Goal: Task Accomplishment & Management: Use online tool/utility

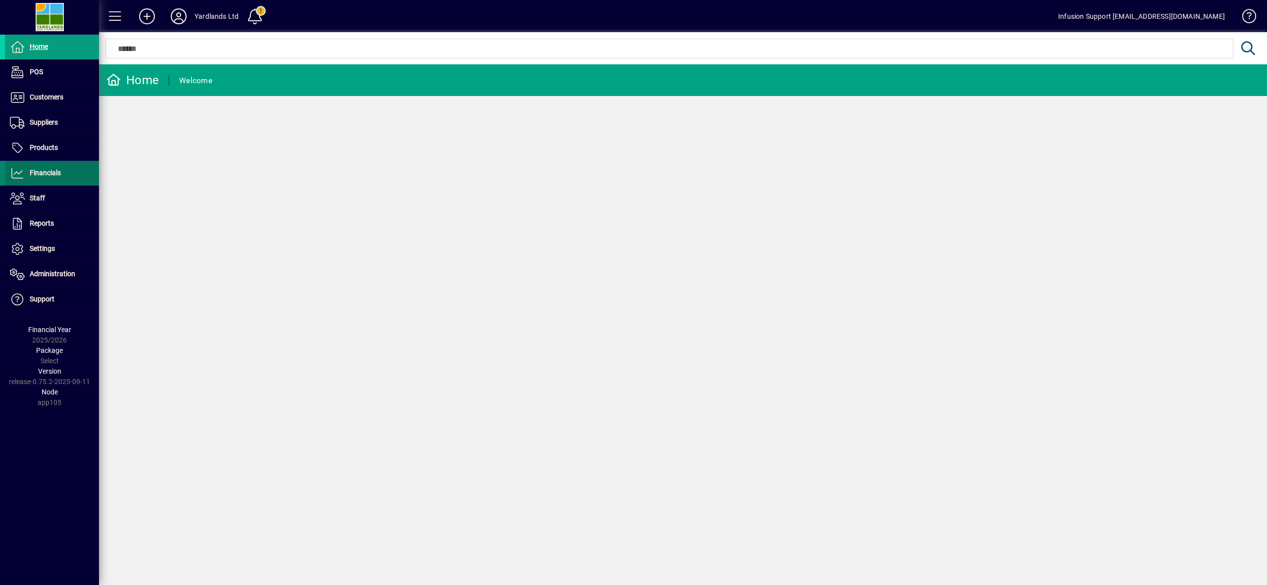
click at [55, 171] on span "Financials" at bounding box center [45, 173] width 31 height 8
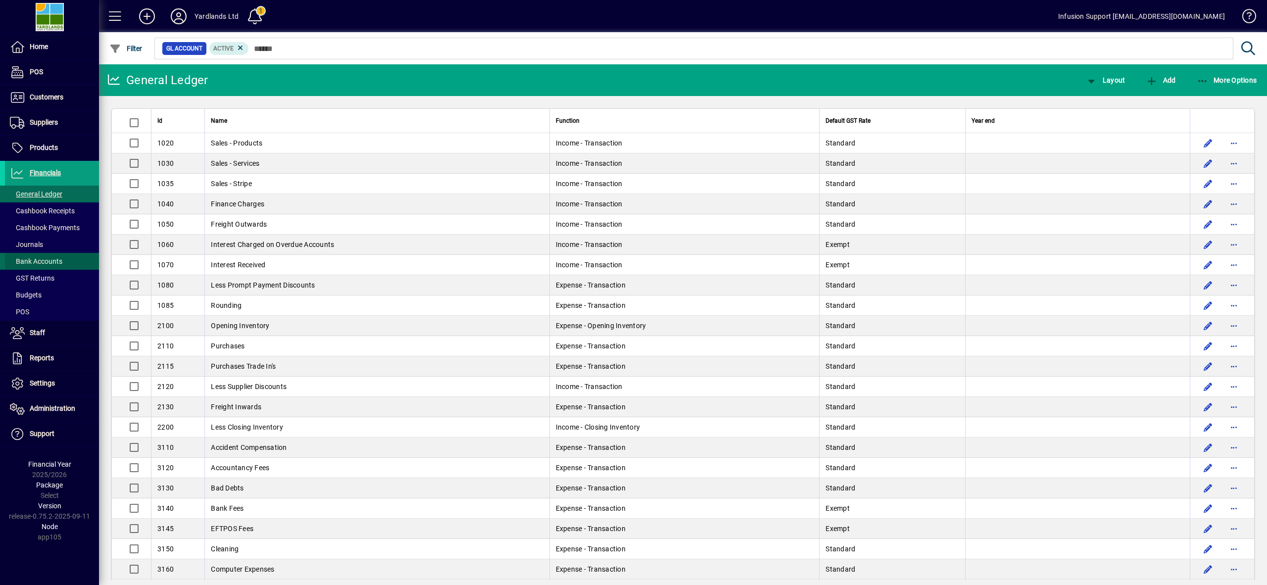
click at [48, 257] on span "Bank Accounts" at bounding box center [36, 261] width 52 height 8
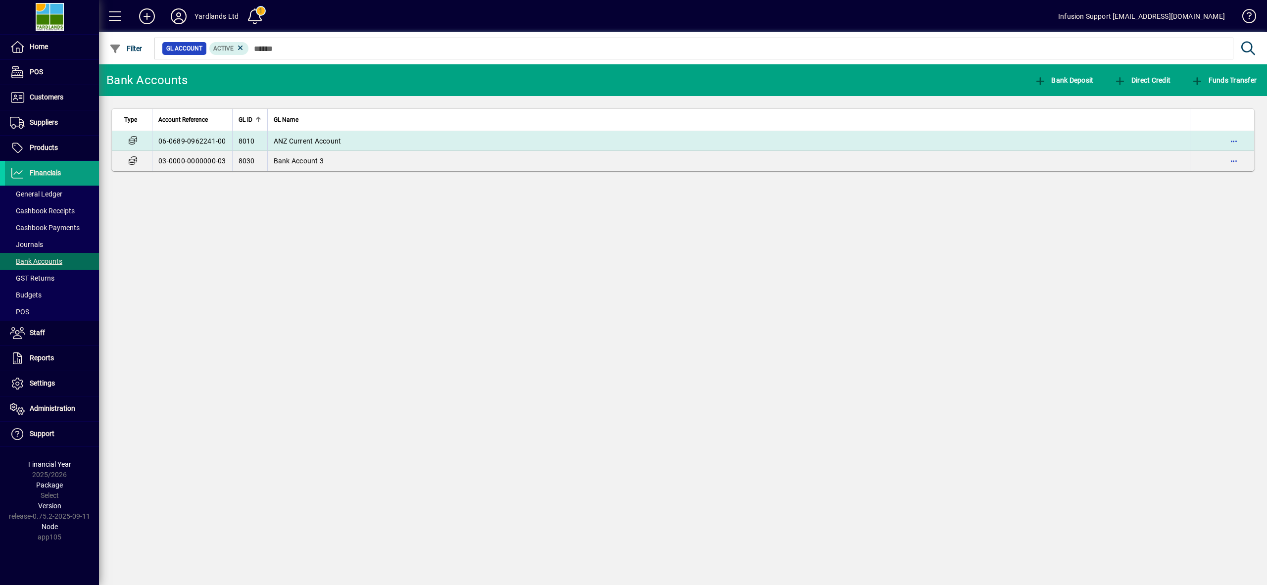
click at [296, 145] on td "ANZ Current Account" at bounding box center [728, 141] width 923 height 20
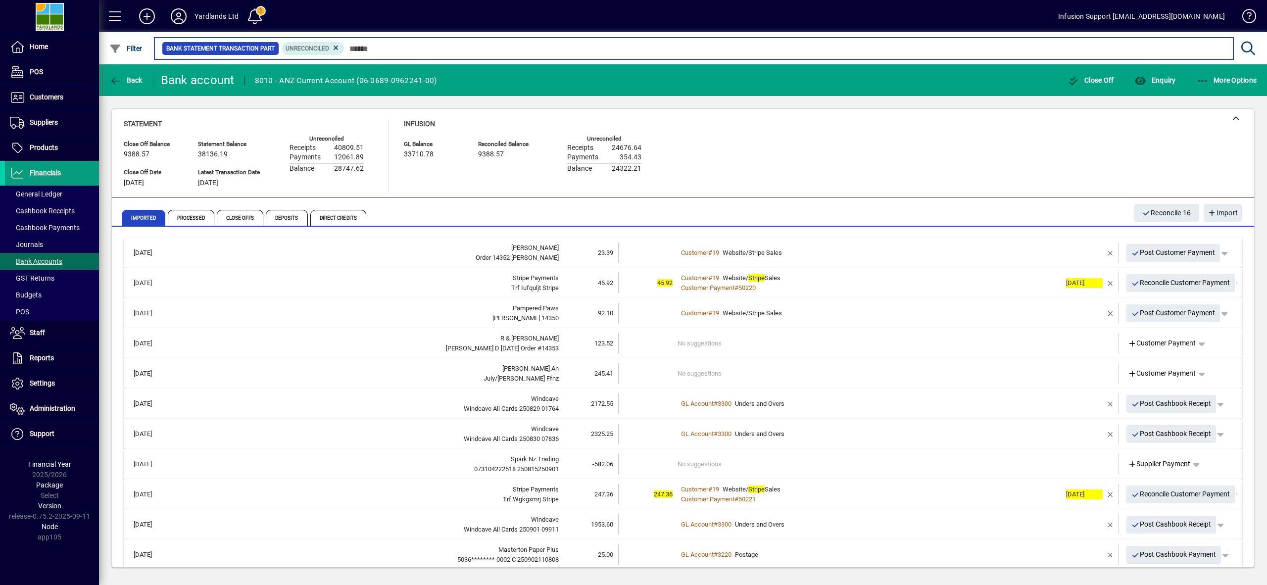
scroll to position [0, 0]
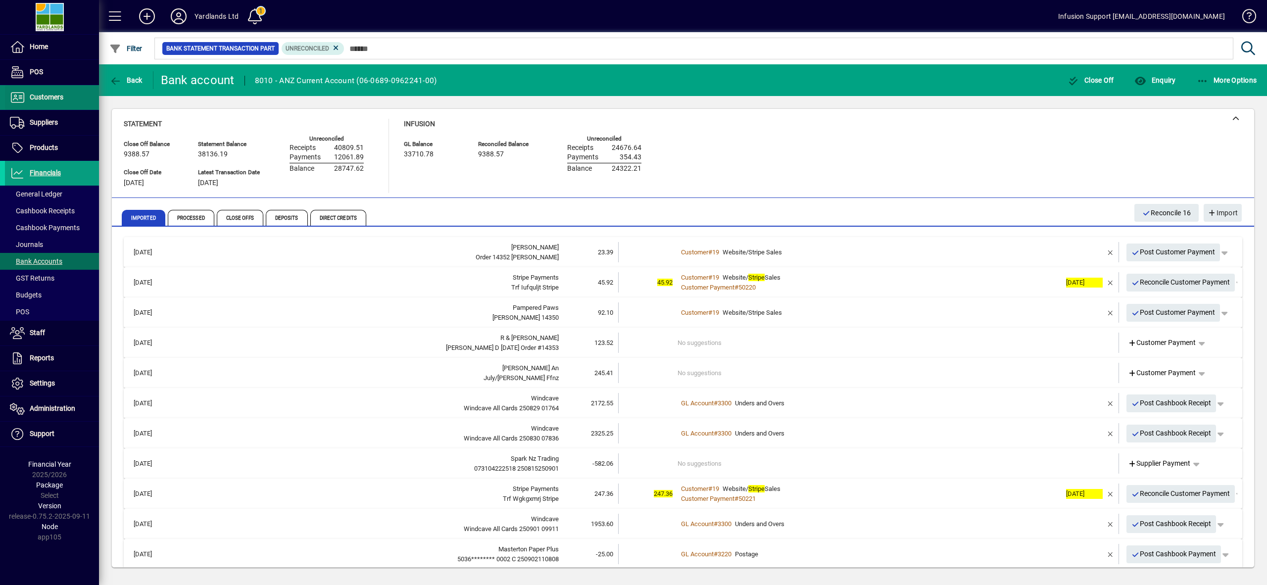
click at [47, 100] on span "Customers" at bounding box center [47, 97] width 34 height 8
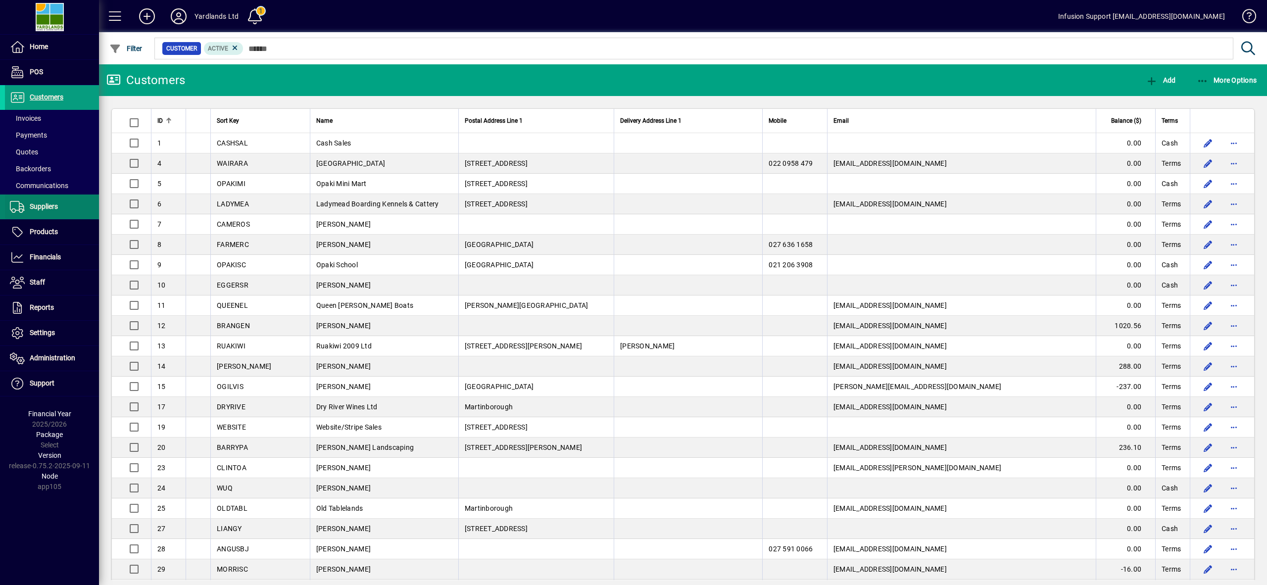
click at [46, 206] on span "Suppliers" at bounding box center [44, 206] width 28 height 8
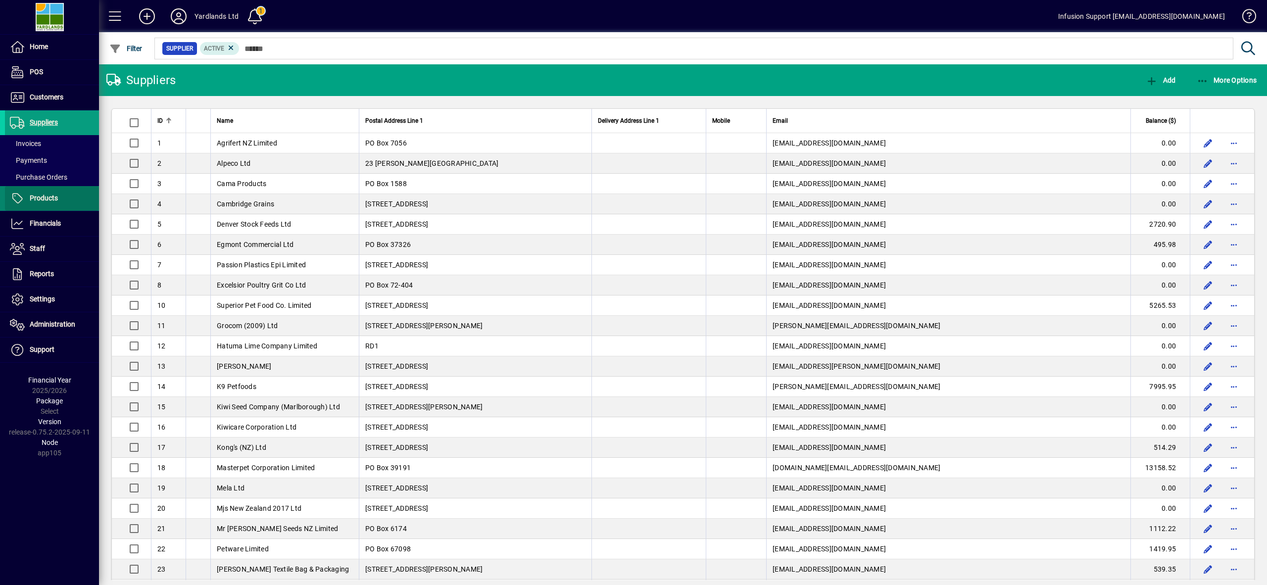
click at [48, 194] on span "Products" at bounding box center [44, 198] width 28 height 8
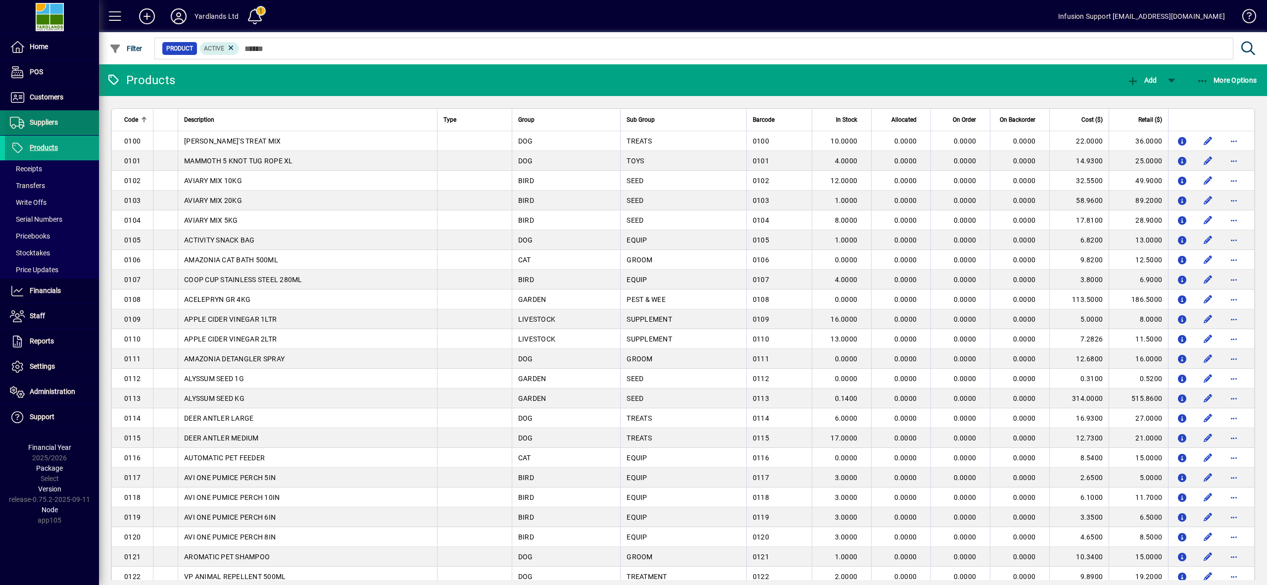
click at [43, 119] on span "Suppliers" at bounding box center [44, 122] width 28 height 8
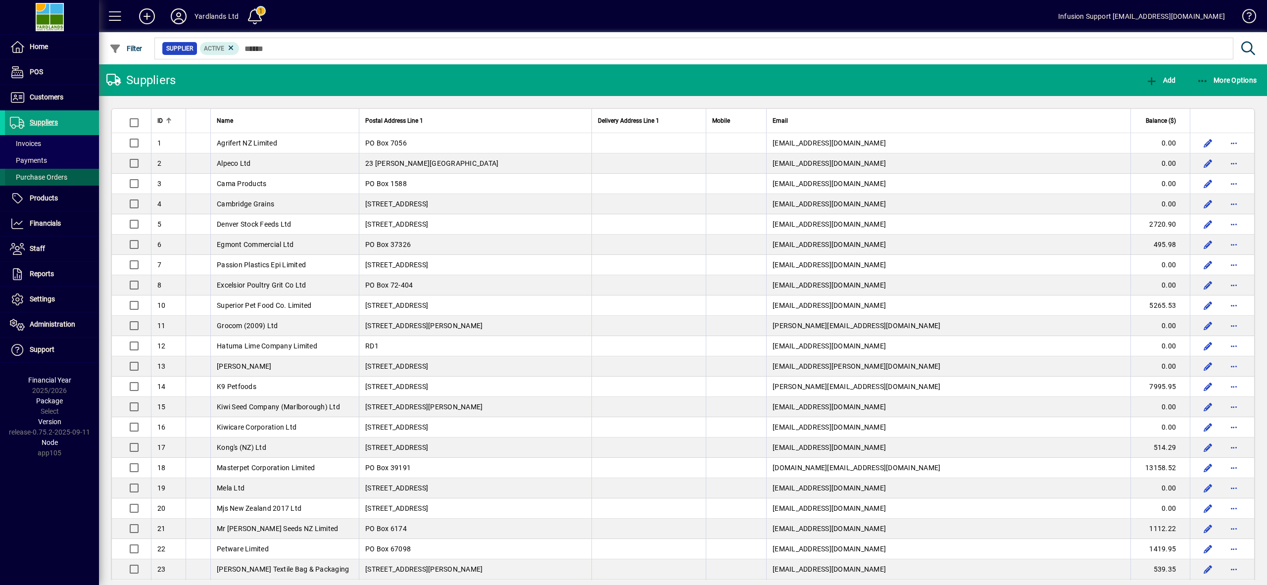
click at [48, 173] on span "Purchase Orders" at bounding box center [38, 177] width 57 height 8
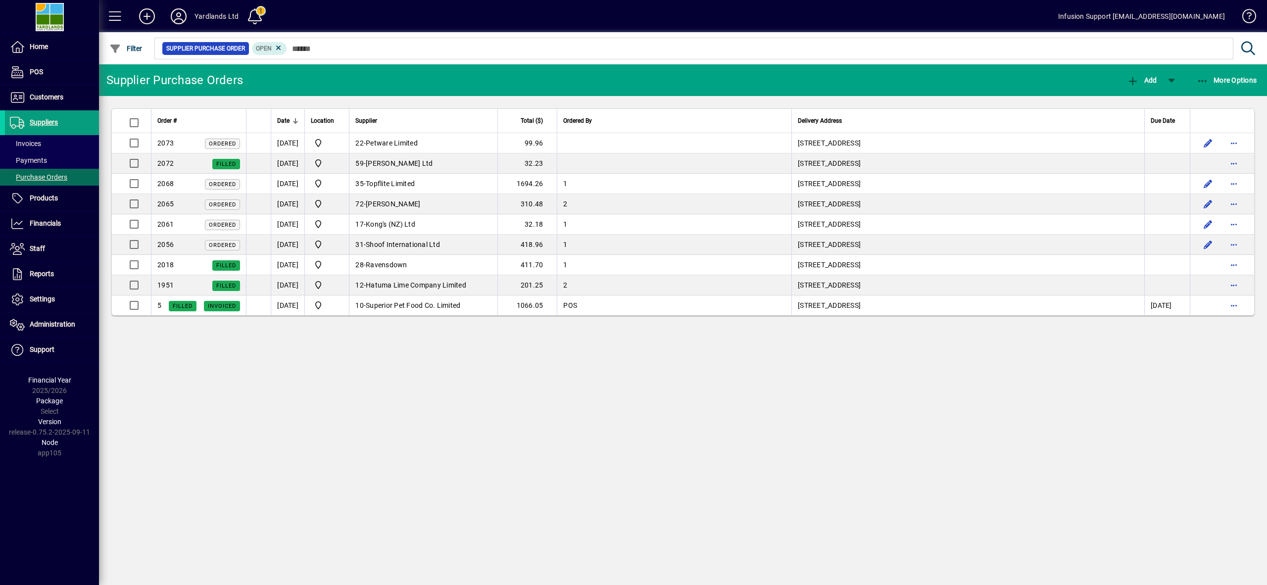
drag, startPoint x: 852, startPoint y: 411, endPoint x: 898, endPoint y: 374, distance: 58.4
click at [882, 390] on div "Supplier Purchase Orders Add More Options Order # Date Location Supplier Total …" at bounding box center [683, 324] width 1168 height 521
click at [674, 412] on div "Supplier Purchase Orders Add More Options Order # Date Location Supplier Total …" at bounding box center [683, 324] width 1168 height 521
click at [1174, 73] on span "button" at bounding box center [1172, 80] width 24 height 24
click at [469, 396] on div at bounding box center [633, 292] width 1267 height 585
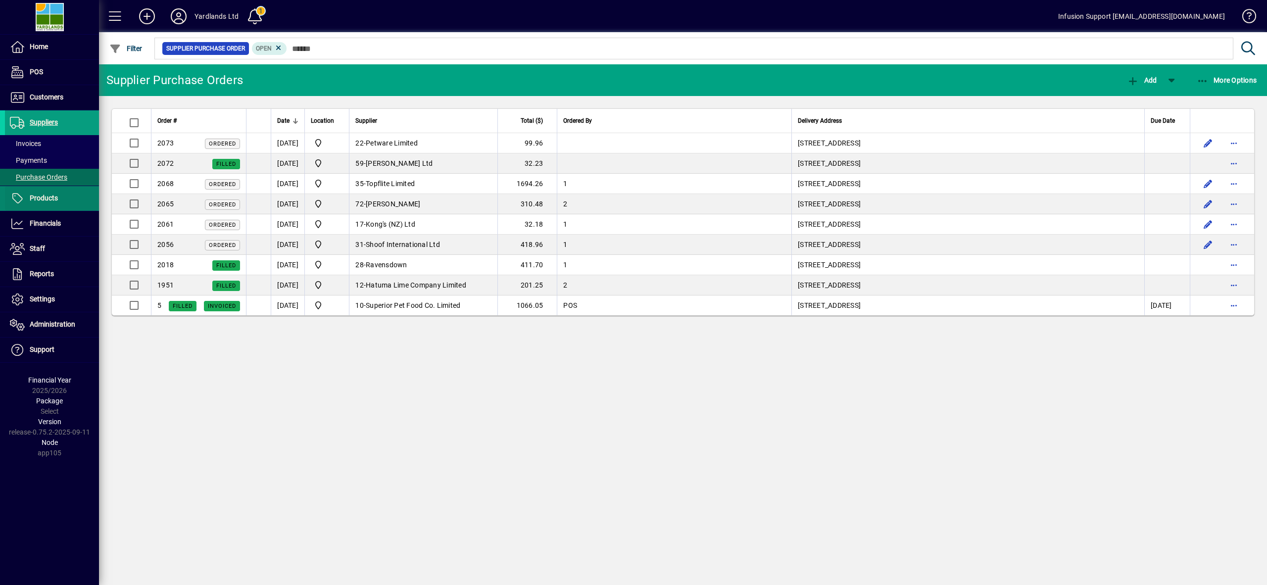
click at [39, 203] on span "Products" at bounding box center [31, 199] width 53 height 12
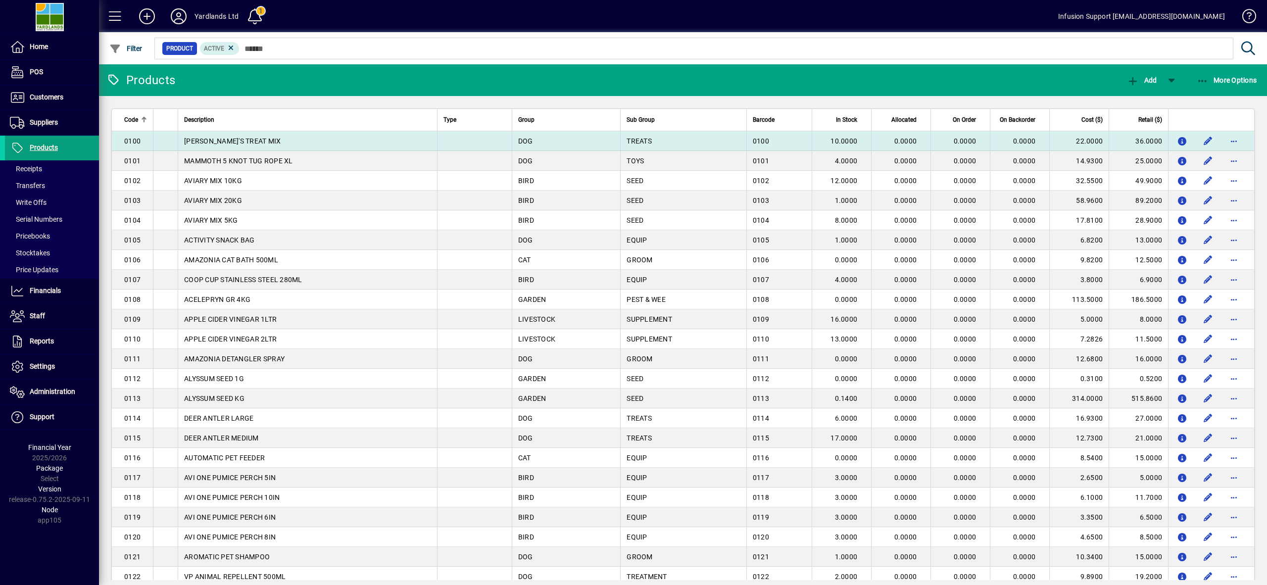
click at [444, 136] on td at bounding box center [474, 141] width 75 height 20
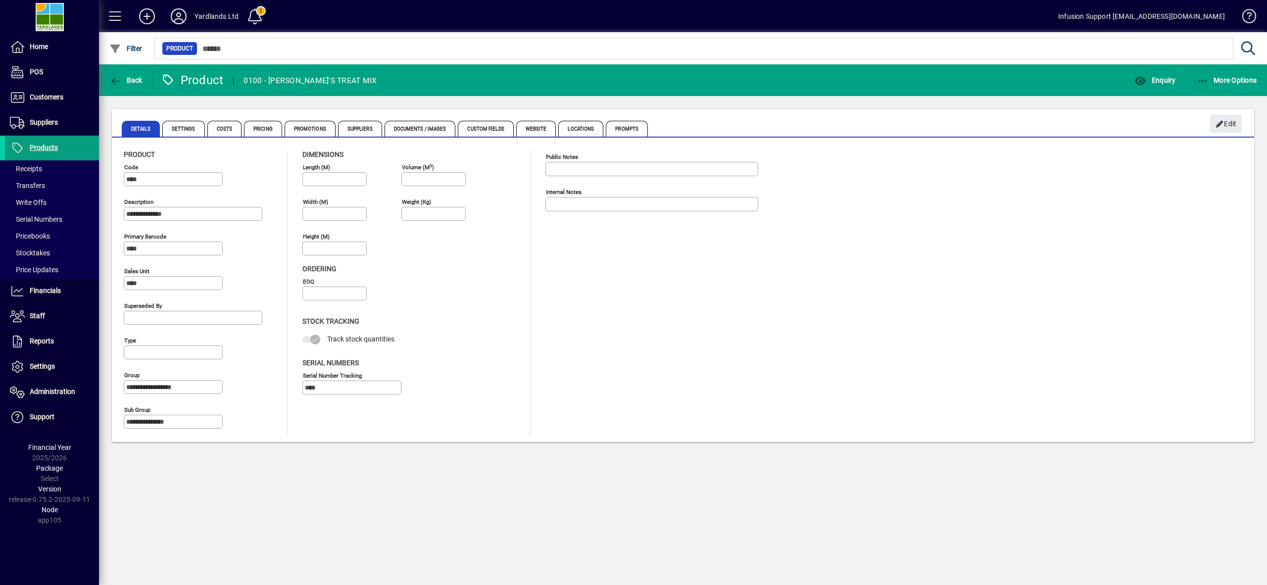
drag, startPoint x: 308, startPoint y: 73, endPoint x: 189, endPoint y: 83, distance: 119.2
click at [305, 74] on div "0100 - [PERSON_NAME]'S TREAT MIX" at bounding box center [309, 81] width 133 height 16
click at [137, 78] on span "Back" at bounding box center [125, 80] width 33 height 8
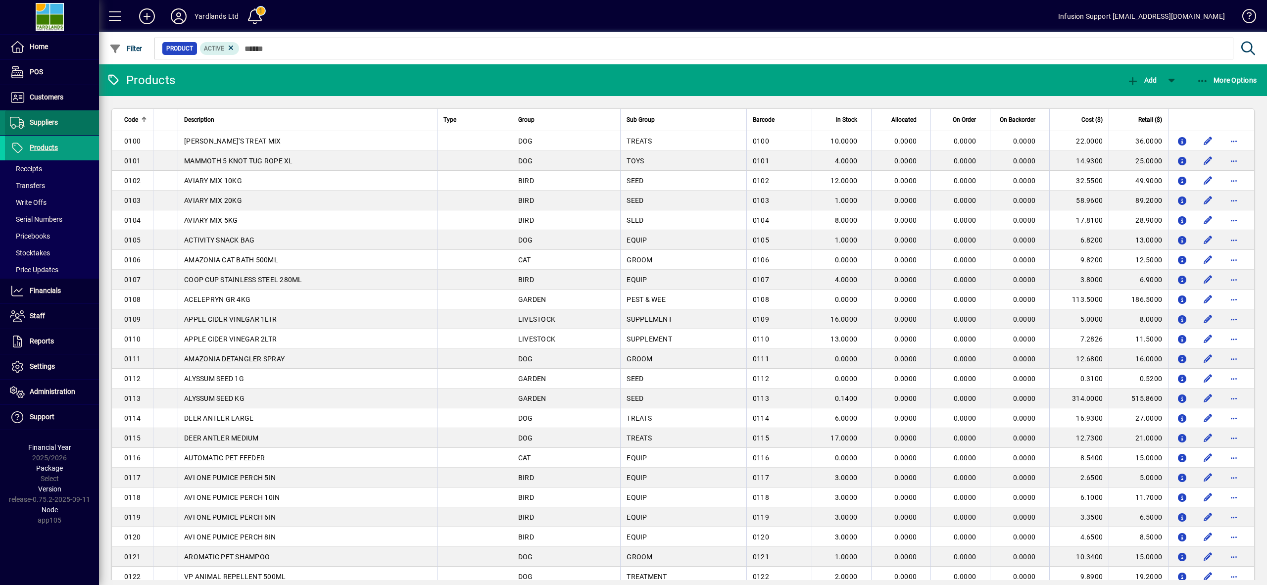
click at [51, 125] on span "Suppliers" at bounding box center [44, 122] width 28 height 8
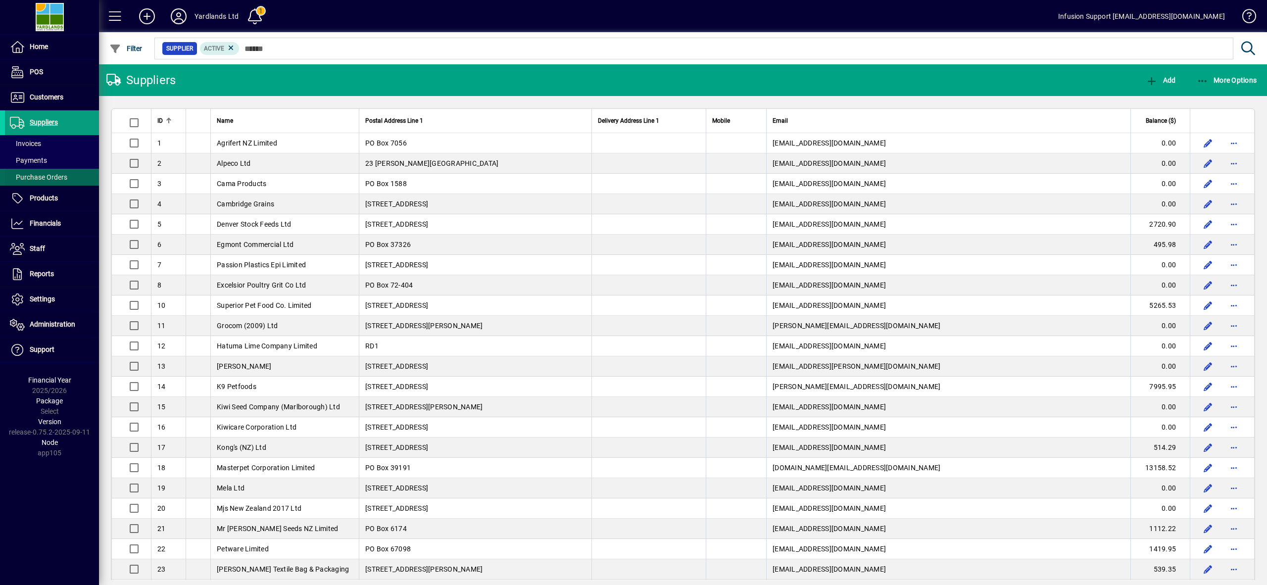
click at [33, 173] on span "Purchase Orders" at bounding box center [38, 177] width 57 height 8
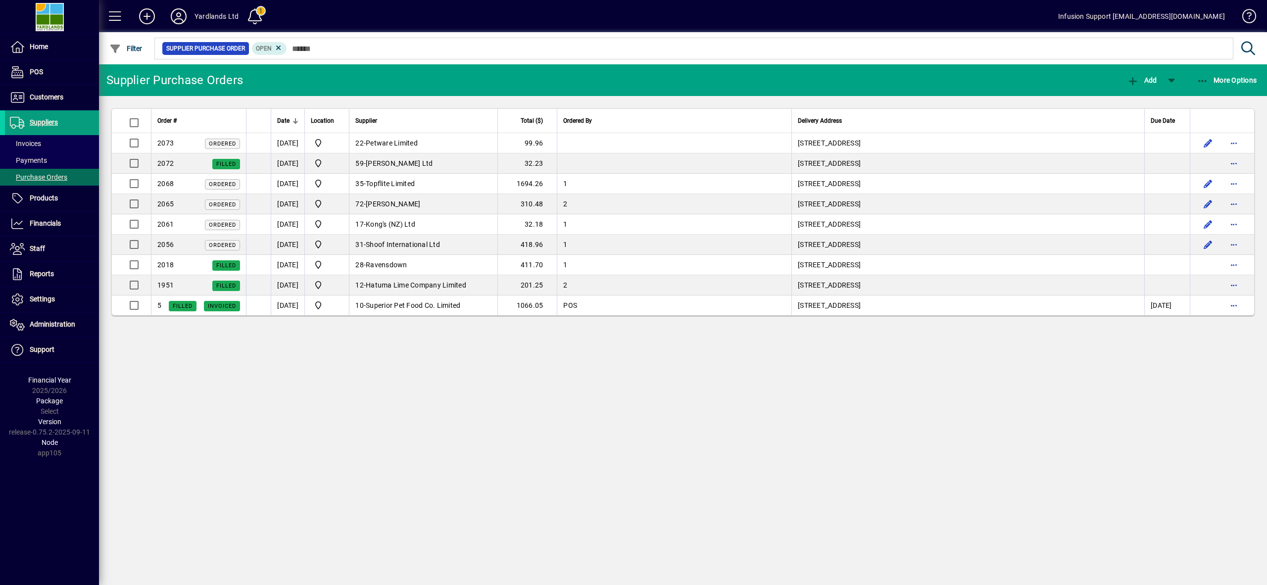
drag, startPoint x: 888, startPoint y: 502, endPoint x: 818, endPoint y: 408, distance: 117.0
click at [885, 489] on div "Supplier Purchase Orders Add More Options Order # Date Location Supplier Total …" at bounding box center [683, 324] width 1168 height 521
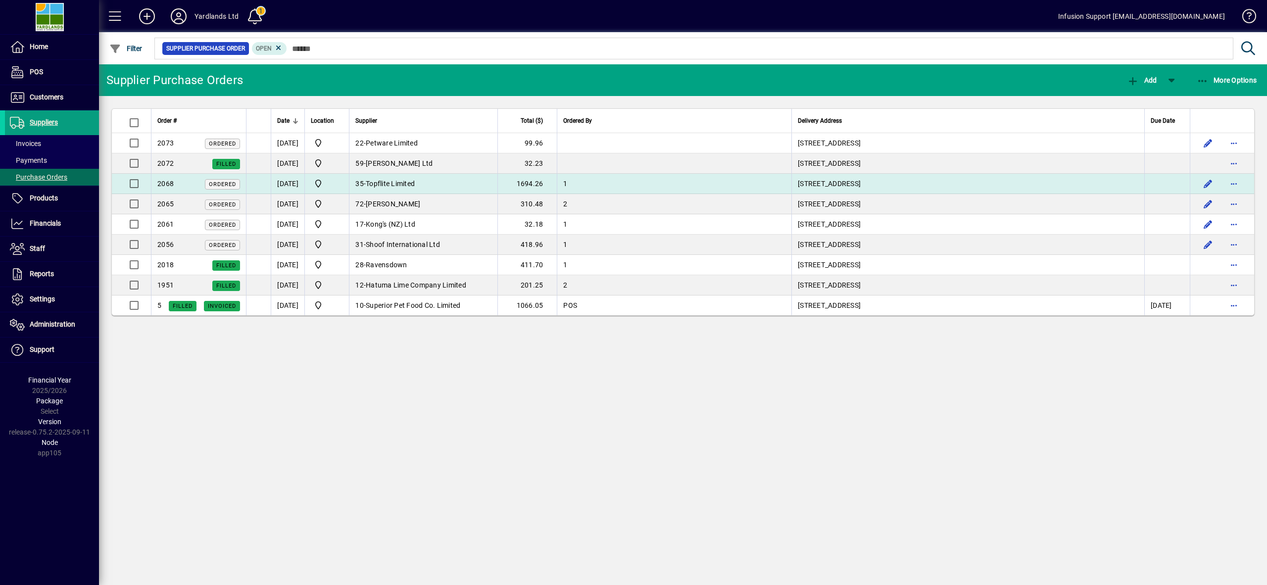
click at [477, 185] on td "35 - Topflite Limited" at bounding box center [423, 184] width 148 height 20
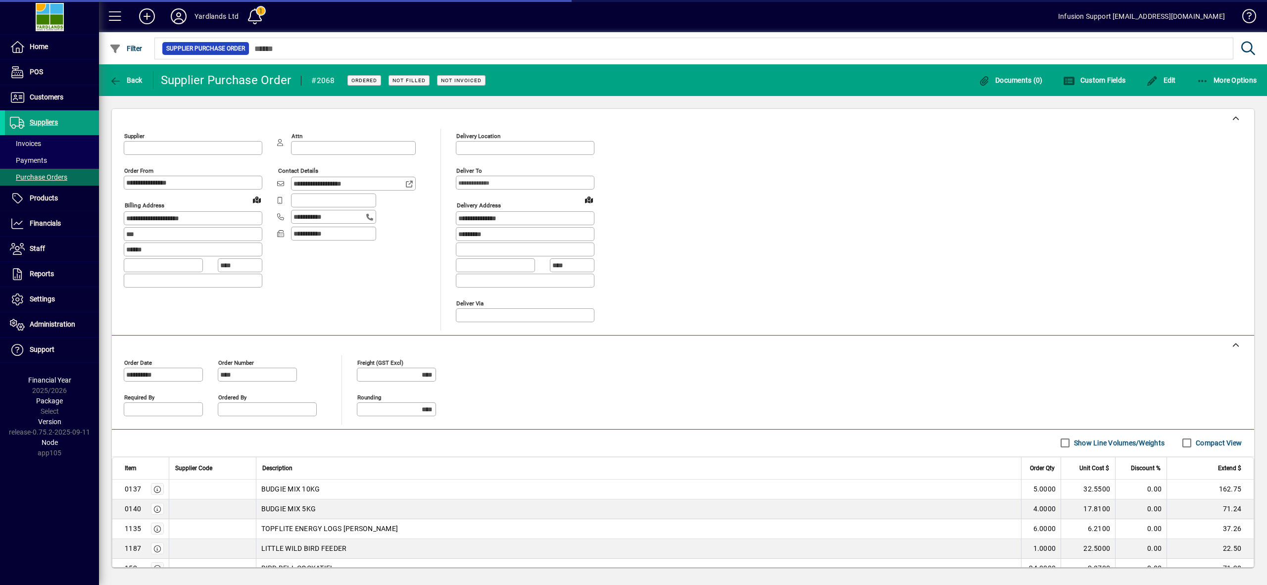
type input "**********"
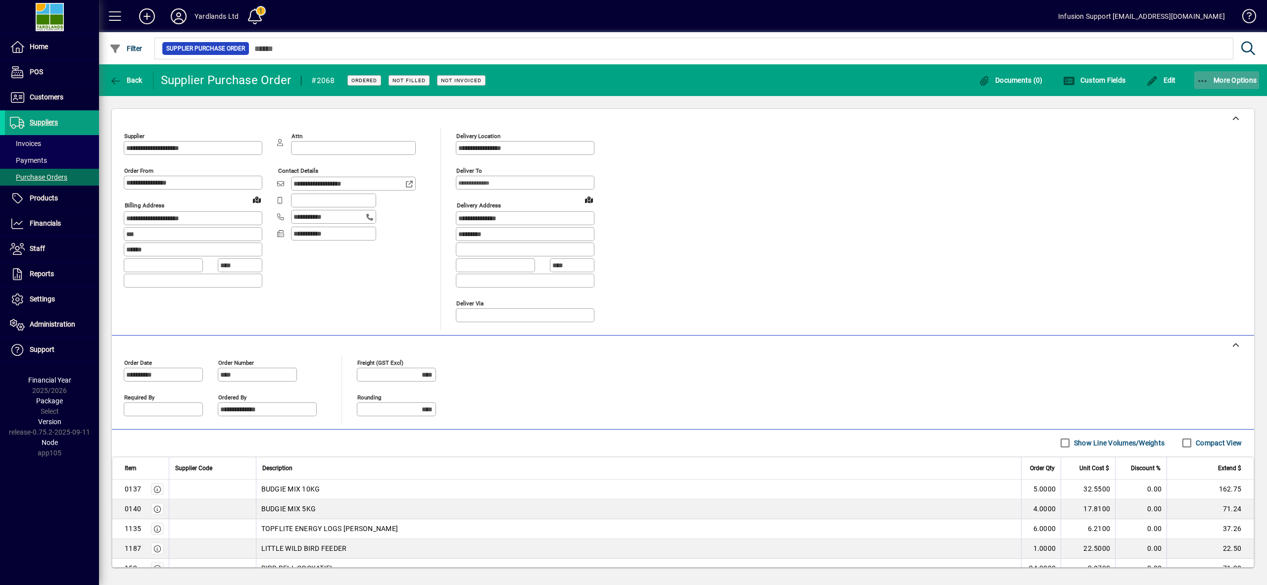
click at [1206, 72] on span "button" at bounding box center [1226, 80] width 65 height 24
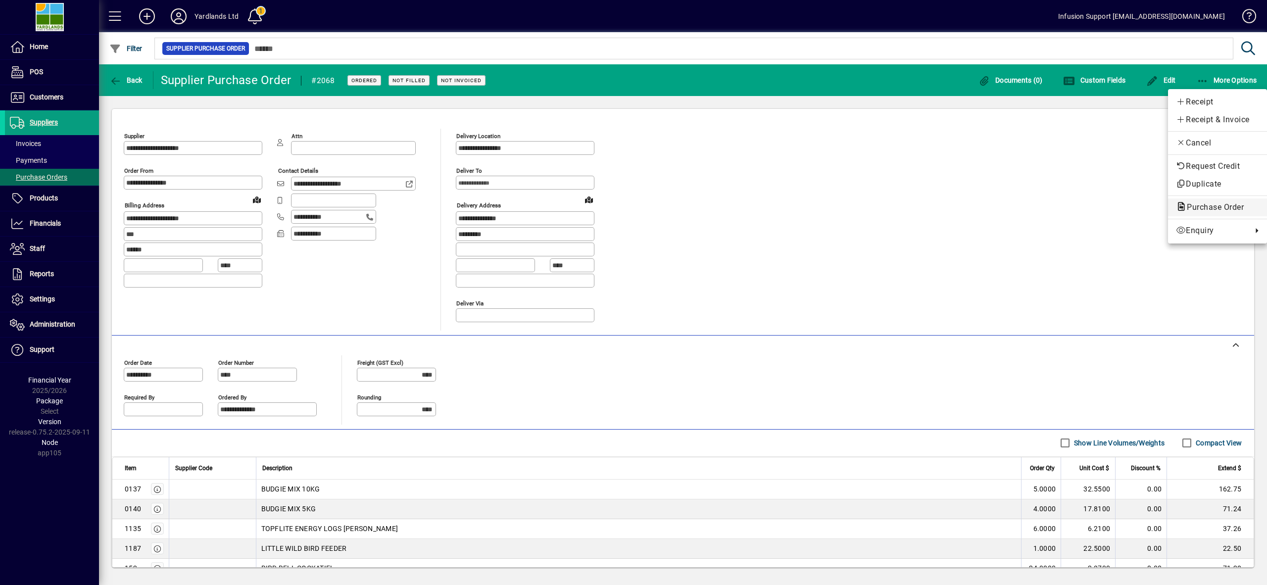
click at [1197, 206] on span "Purchase Order" at bounding box center [1212, 206] width 73 height 9
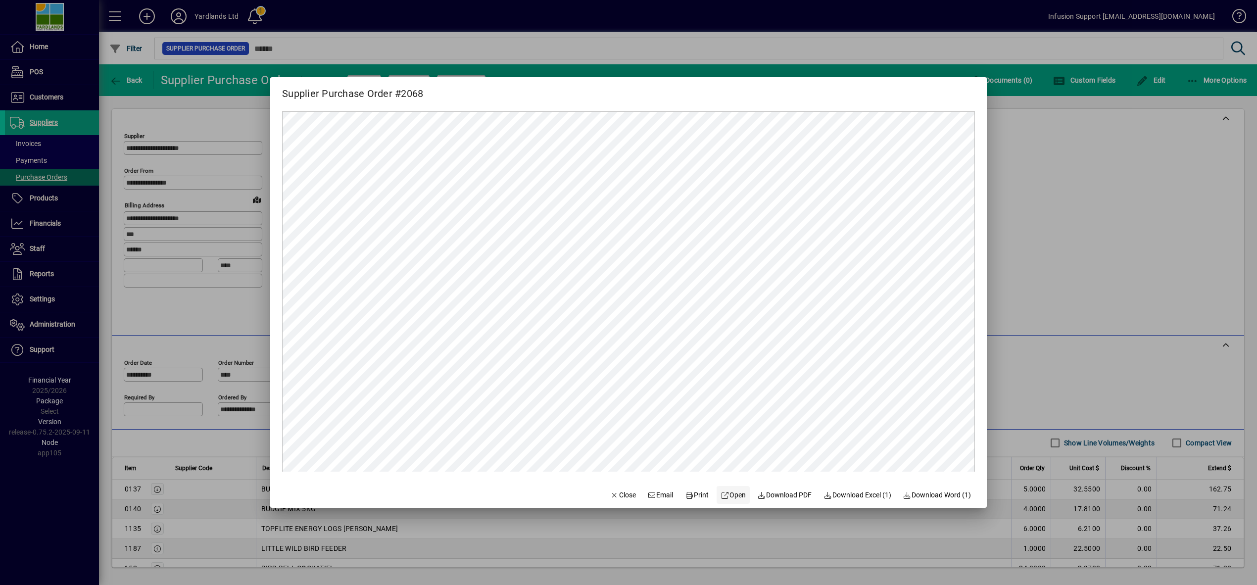
click at [733, 493] on span "Open" at bounding box center [733, 495] width 25 height 10
click at [693, 493] on span "Print" at bounding box center [697, 495] width 24 height 10
click at [614, 490] on span "Close" at bounding box center [623, 495] width 26 height 10
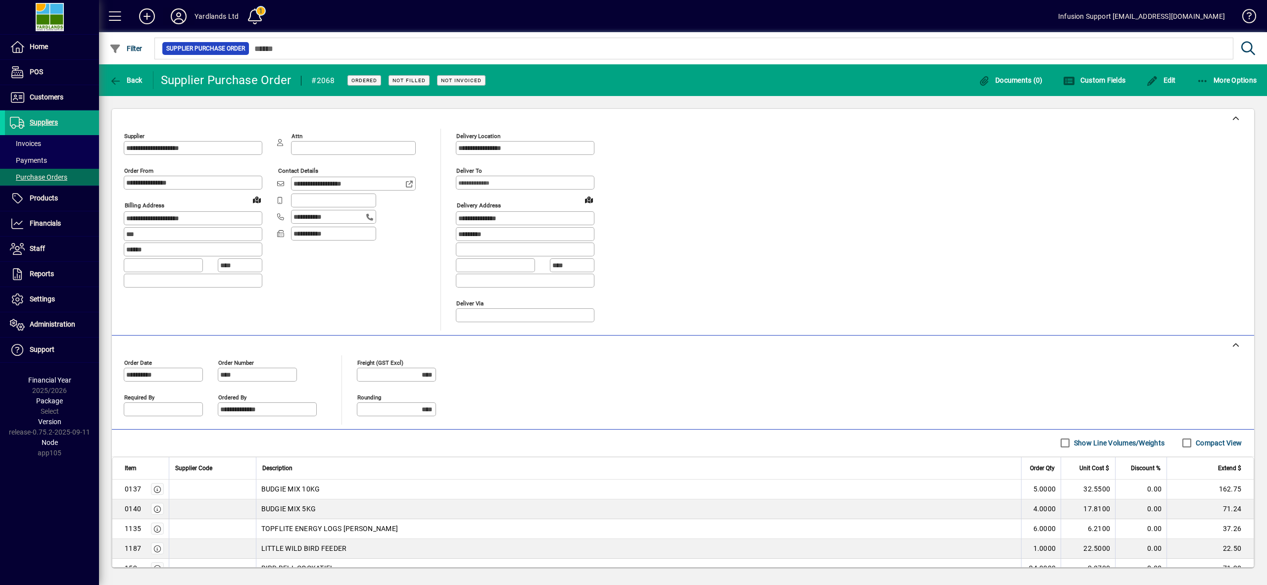
click at [178, 16] on icon at bounding box center [179, 16] width 20 height 16
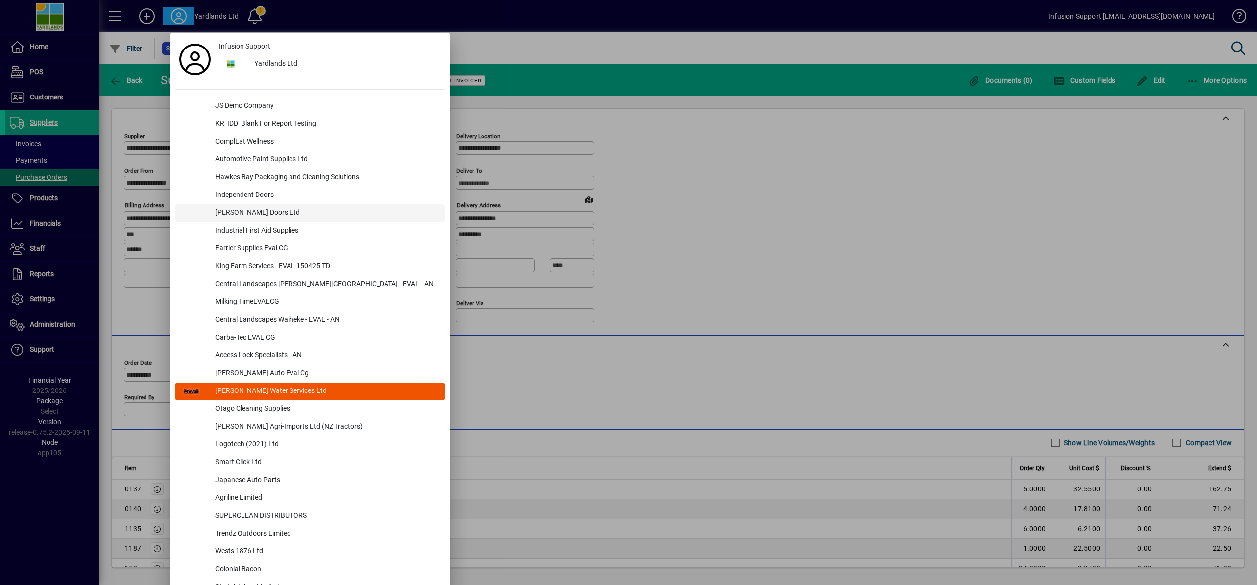
click at [228, 212] on div "[PERSON_NAME] Doors Ltd" at bounding box center [326, 213] width 238 height 18
